Goal: Task Accomplishment & Management: Use online tool/utility

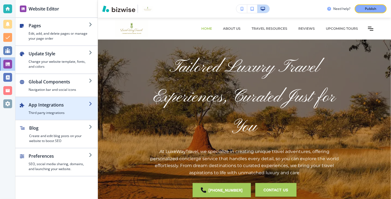
click at [79, 105] on h2 "App Integrations" at bounding box center [59, 104] width 60 height 7
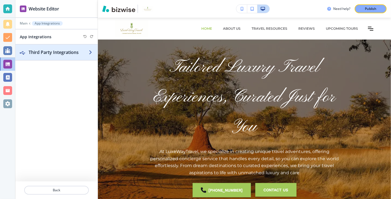
click at [68, 51] on h2 "Third Party Integrations" at bounding box center [59, 52] width 60 height 7
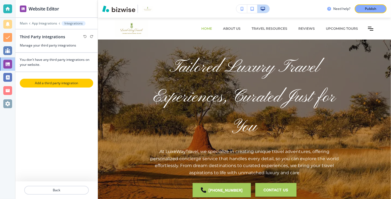
click at [58, 82] on p "Add a third party integration" at bounding box center [56, 83] width 72 height 5
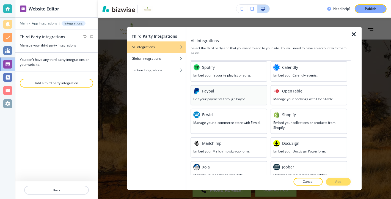
scroll to position [226, 0]
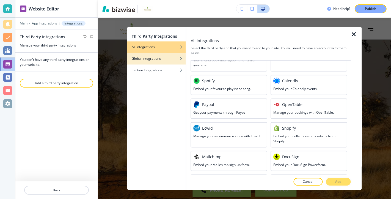
click at [173, 59] on div "Global Integrations" at bounding box center [156, 58] width 59 height 5
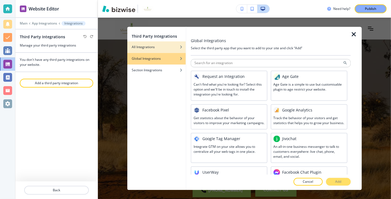
click at [164, 46] on div "All Integrations" at bounding box center [156, 47] width 59 height 5
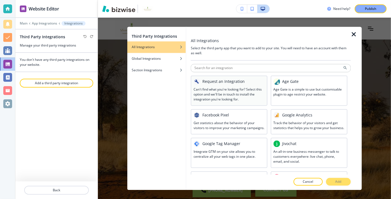
click at [235, 89] on h3 "Can't find what you're looking for? Select this option and we'll be in touch to…" at bounding box center [229, 94] width 71 height 15
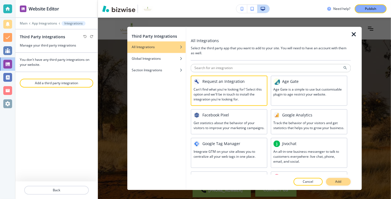
click at [336, 181] on p "Add" at bounding box center [338, 181] width 6 height 5
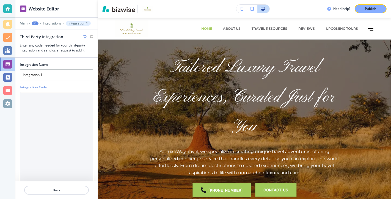
click at [37, 100] on Code "Integration Code" at bounding box center [56, 144] width 73 height 105
paste Code "https://www.viator.com/?pid=P00025614&uid=U00026060&mcid=58086&currency=USD"
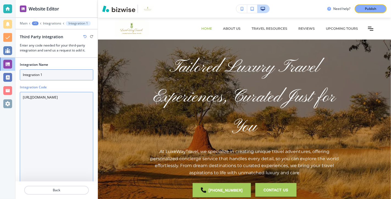
type Code "https://www.viator.com/?pid=P00025614&uid=U00026060&mcid=58086&currency=USD"
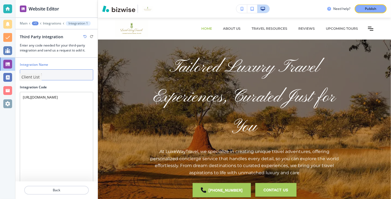
drag, startPoint x: 46, startPoint y: 73, endPoint x: 3, endPoint y: 74, distance: 43.7
click at [3, 74] on div "Website Editor Main +1 Integrations Integration 1 Third Party Integration Enter…" at bounding box center [195, 99] width 391 height 199
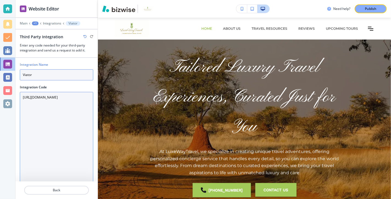
type input "Viator"
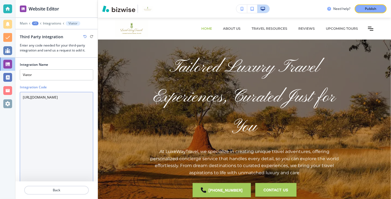
click at [71, 159] on Code "https://www.viator.com/?pid=P00025614&uid=U00026060&mcid=58086&currency=USD" at bounding box center [56, 144] width 73 height 105
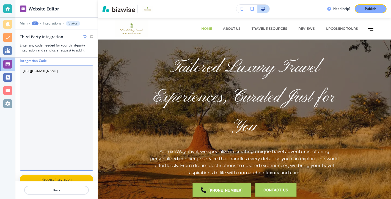
scroll to position [34, 0]
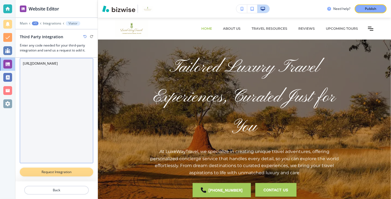
type Code "https://www.viator.com/?pid=P00025614&uid=U00026060&mcid=58086&currency=USD"
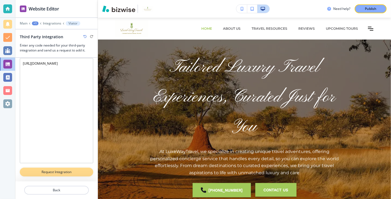
click at [58, 171] on p "Request Integration" at bounding box center [56, 171] width 59 height 5
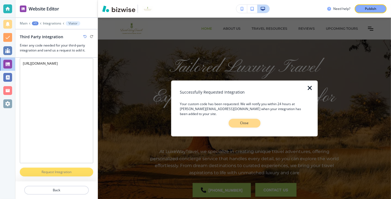
click at [246, 121] on p "Close" at bounding box center [245, 122] width 18 height 5
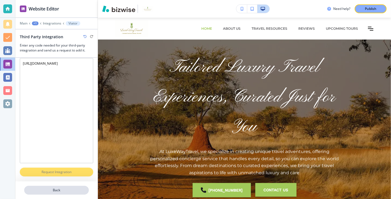
click at [58, 190] on p "Back" at bounding box center [56, 189] width 63 height 5
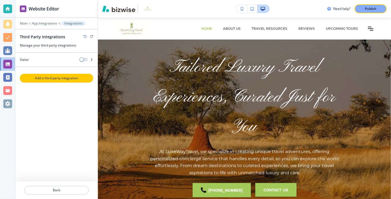
click at [58, 78] on p "Add a third party integration" at bounding box center [56, 78] width 72 height 5
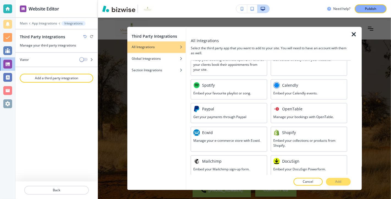
scroll to position [234, 0]
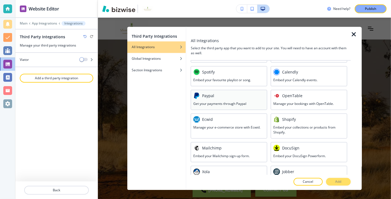
click at [236, 101] on div at bounding box center [229, 100] width 71 height 2
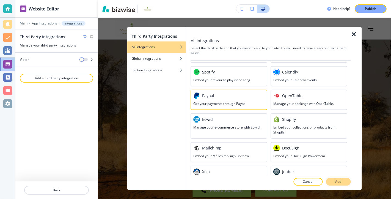
click at [340, 181] on p "Add" at bounding box center [338, 181] width 6 height 5
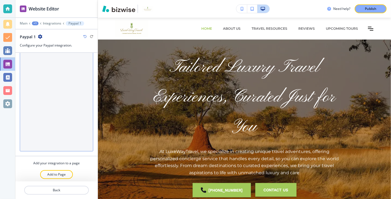
scroll to position [18, 0]
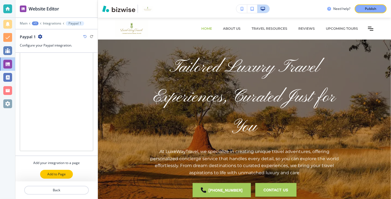
click at [58, 172] on p "Add to Page" at bounding box center [56, 174] width 18 height 5
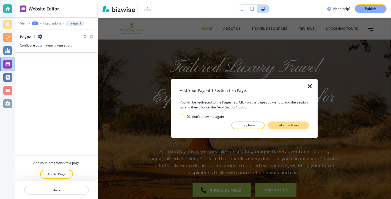
click at [289, 125] on p "Take me there" at bounding box center [288, 125] width 22 height 5
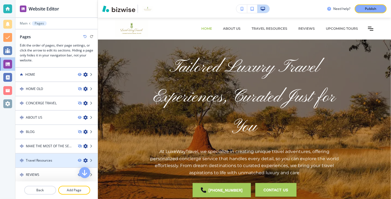
click at [62, 161] on div "Travel Resources" at bounding box center [44, 160] width 58 height 5
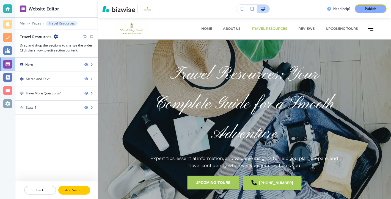
click at [75, 189] on p "Add Section" at bounding box center [74, 189] width 31 height 5
click at [48, 190] on p "Back" at bounding box center [40, 189] width 31 height 5
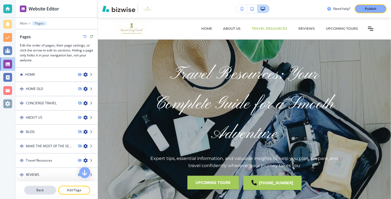
click at [45, 188] on p "Back" at bounding box center [40, 189] width 31 height 5
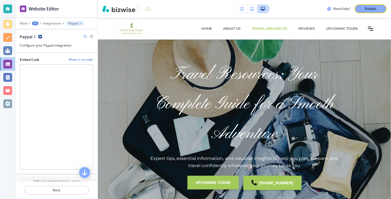
click at [83, 58] on h4 "Where is my code?" at bounding box center [81, 59] width 24 height 4
click at [51, 23] on p "Integrations" at bounding box center [52, 23] width 18 height 4
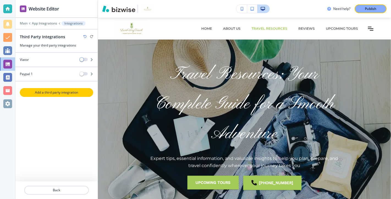
click at [59, 90] on p "Add a third party integration" at bounding box center [56, 92] width 72 height 5
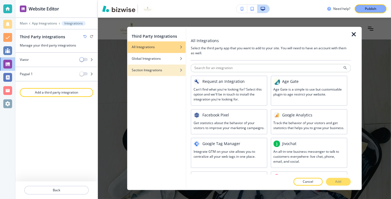
click at [175, 69] on div "Section Integrations" at bounding box center [156, 70] width 59 height 5
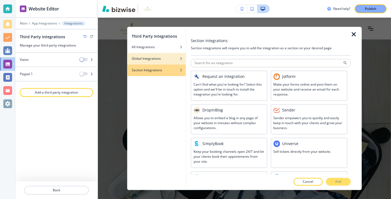
click at [169, 58] on div "Global Integrations" at bounding box center [156, 58] width 59 height 5
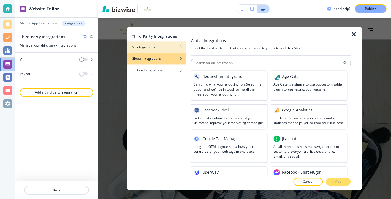
click at [164, 44] on div "button" at bounding box center [156, 42] width 59 height 3
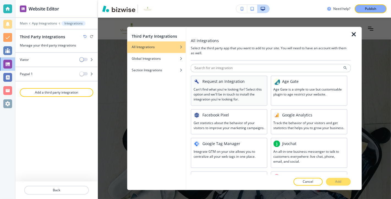
click at [238, 85] on div at bounding box center [229, 86] width 71 height 2
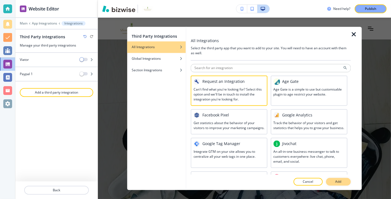
click at [340, 180] on p "Add" at bounding box center [338, 181] width 6 height 5
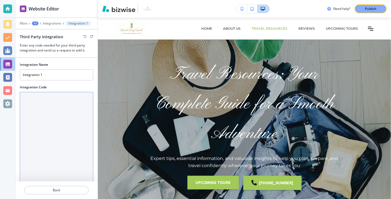
click at [37, 102] on Code "Integration Code" at bounding box center [56, 144] width 73 height 105
paste Code "<div style="text-align: center;"><button class="wtrvl-checkout_button" id="wetr…"
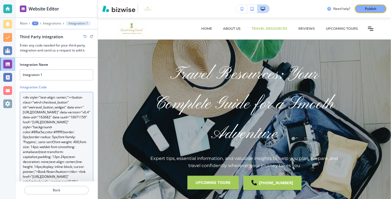
scroll to position [14, 0]
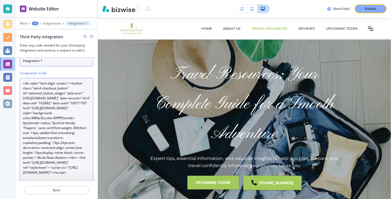
type Code "<div style="text-align: center;"><button class="wtrvl-checkout_button" id="wetr…"
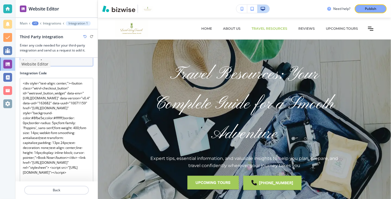
drag, startPoint x: 46, startPoint y: 62, endPoint x: 3, endPoint y: 63, distance: 42.6
click at [3, 63] on div "Website Editor Main +1 Integrations Integration 1 Third Party Integration Enter…" at bounding box center [195, 99] width 391 height 199
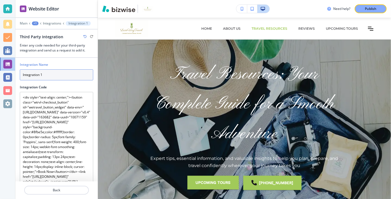
drag, startPoint x: 46, startPoint y: 58, endPoint x: 19, endPoint y: 57, distance: 27.8
click at [19, 58] on div "Integration Name Integration 1 Integration Code <div style="text-align: center;…" at bounding box center [56, 119] width 82 height 123
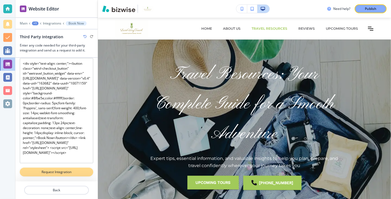
type input "Book Now"
click at [54, 171] on p "Request Integration" at bounding box center [56, 171] width 59 height 5
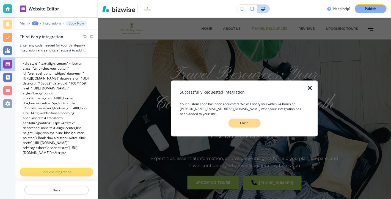
click at [245, 121] on p "Close" at bounding box center [245, 122] width 18 height 5
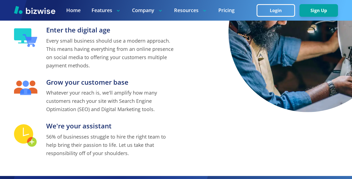
scroll to position [184, 0]
click at [295, 6] on button "Login" at bounding box center [275, 10] width 38 height 13
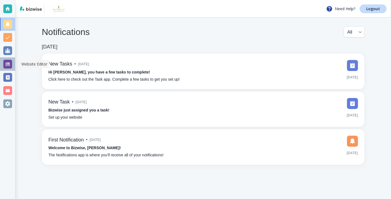
click at [7, 61] on div at bounding box center [7, 64] width 9 height 9
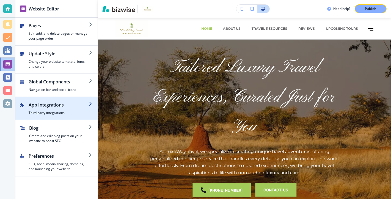
click at [80, 102] on h2 "App Integrations" at bounding box center [59, 104] width 60 height 7
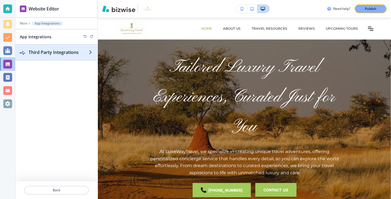
click at [87, 51] on h2 "Third Party Integrations" at bounding box center [59, 52] width 60 height 7
